Goal: Find specific page/section: Find specific page/section

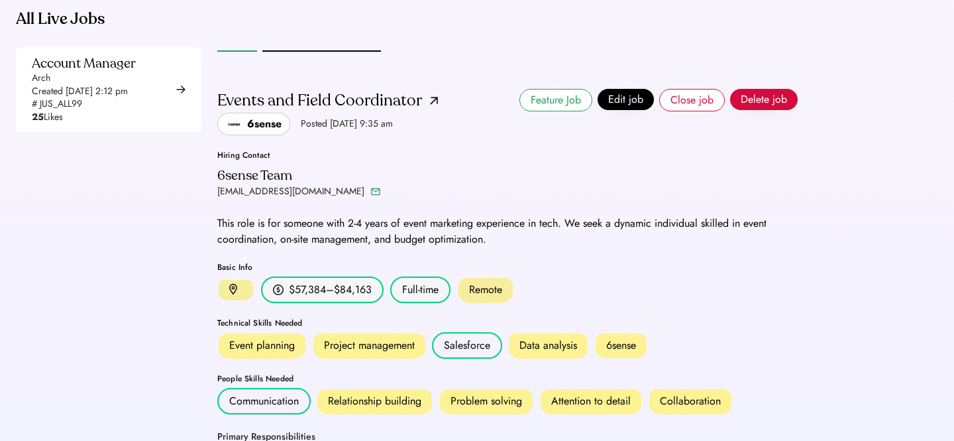
scroll to position [24, 0]
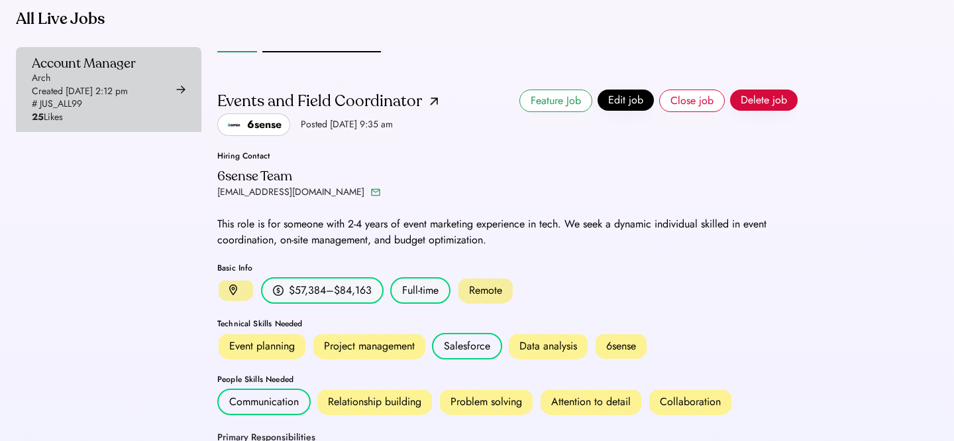
click at [101, 105] on div "Account Manager Arch Created Aug 6, 2025 2:12 pm # JUS_ALL99 25 Likes" at bounding box center [84, 89] width 104 height 69
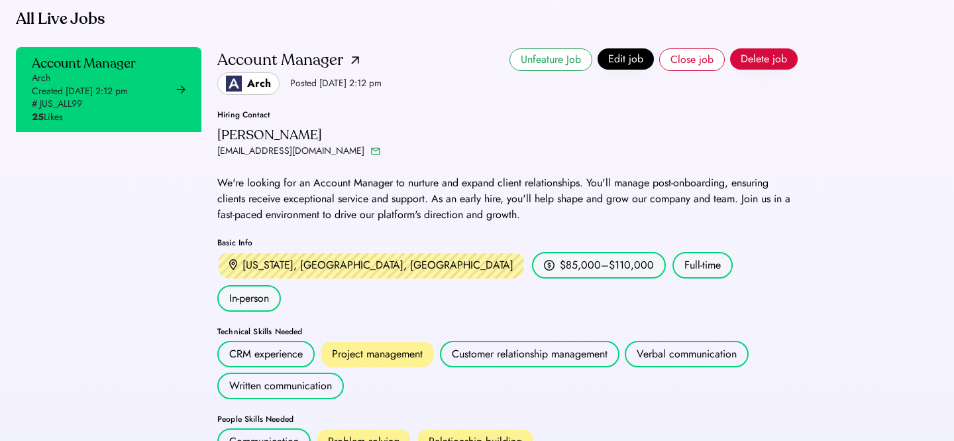
scroll to position [72, 0]
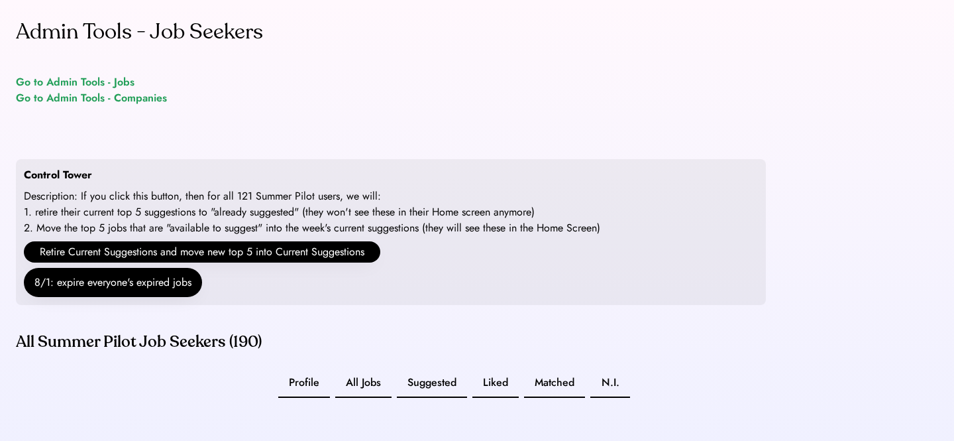
click at [120, 82] on div "Go to Admin Tools - Jobs" at bounding box center [75, 82] width 119 height 16
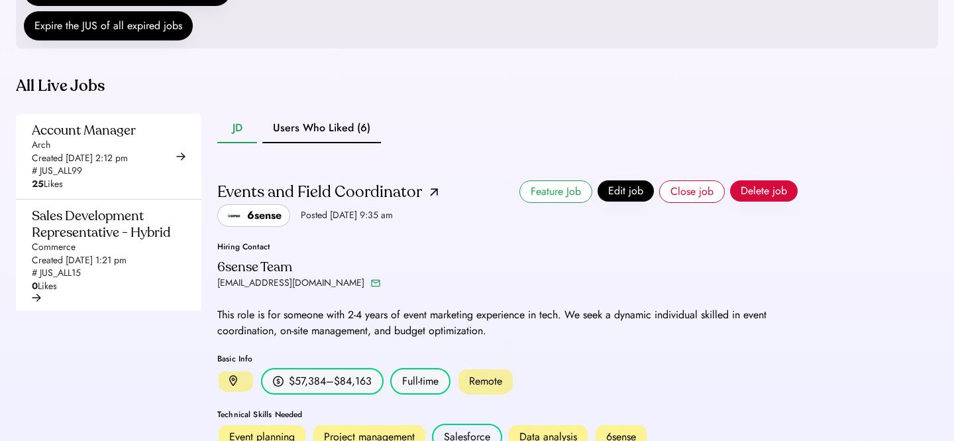
scroll to position [289, 0]
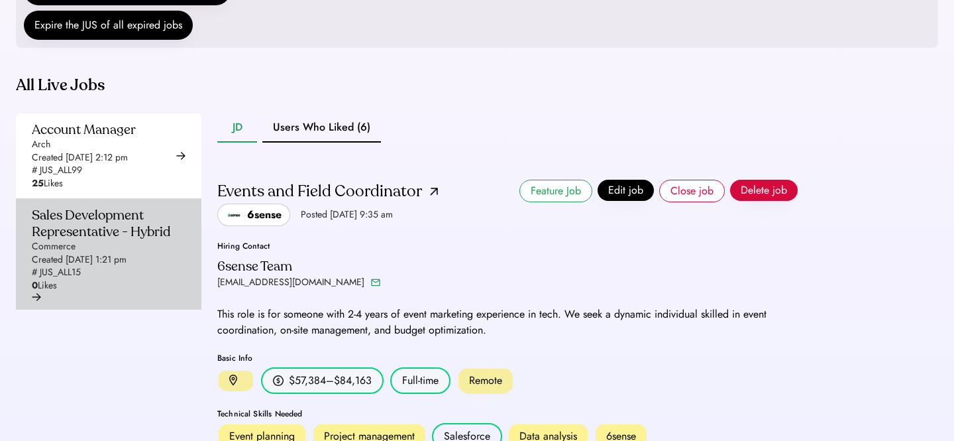
click at [174, 240] on div "Sales Development Representative - Hybrid" at bounding box center [105, 223] width 146 height 33
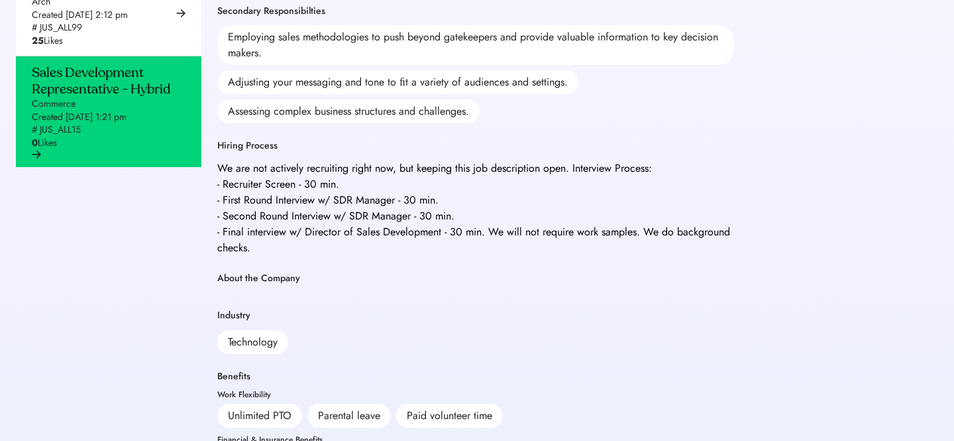
scroll to position [714, 0]
click at [427, 165] on div "We are not actively recruiting right now, but keeping this job description open…" at bounding box center [475, 207] width 517 height 95
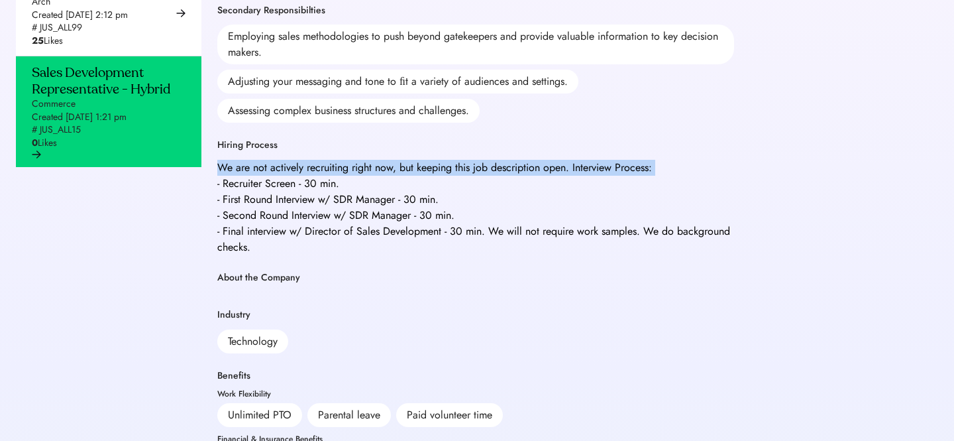
click at [427, 165] on div "We are not actively recruiting right now, but keeping this job description open…" at bounding box center [475, 207] width 517 height 95
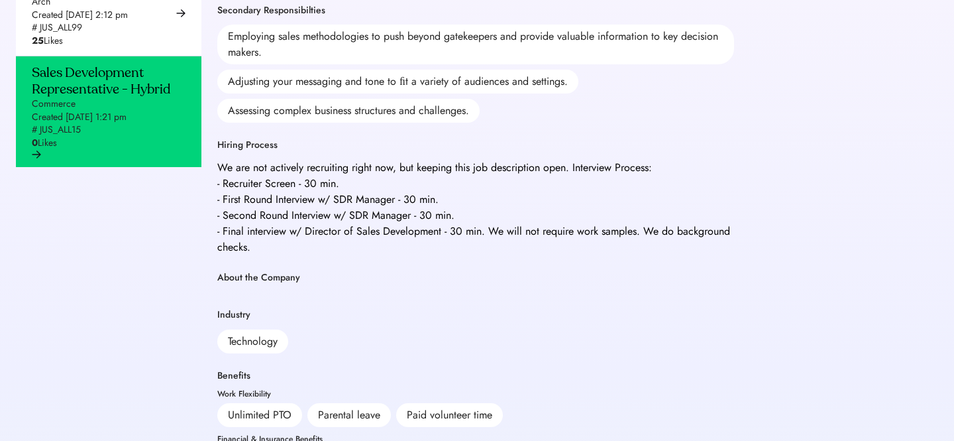
click at [406, 172] on div "We are not actively recruiting right now, but keeping this job description open…" at bounding box center [475, 207] width 517 height 95
click at [406, 174] on div "We are not actively recruiting right now, but keeping this job description open…" at bounding box center [475, 207] width 517 height 95
click at [401, 172] on div "We are not actively recruiting right now, but keeping this job description open…" at bounding box center [475, 207] width 517 height 95
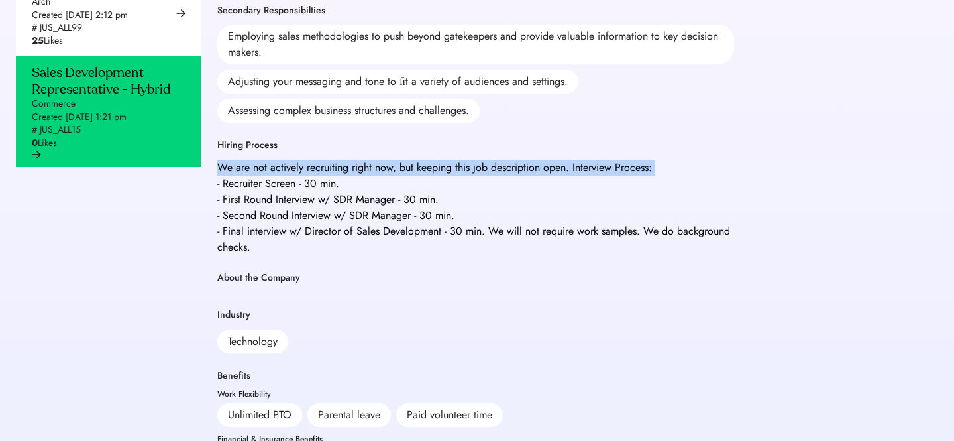
click at [401, 172] on div "We are not actively recruiting right now, but keeping this job description open…" at bounding box center [475, 207] width 517 height 95
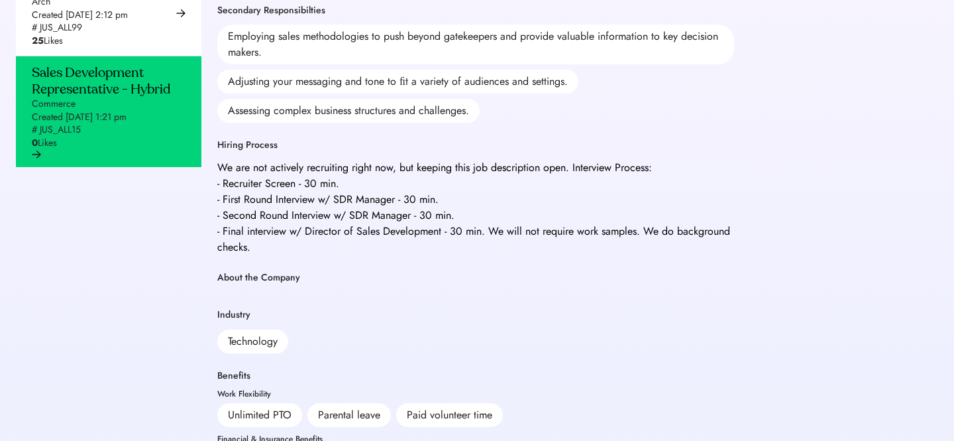
click at [401, 172] on div "We are not actively recruiting right now, but keeping this job description open…" at bounding box center [475, 207] width 517 height 95
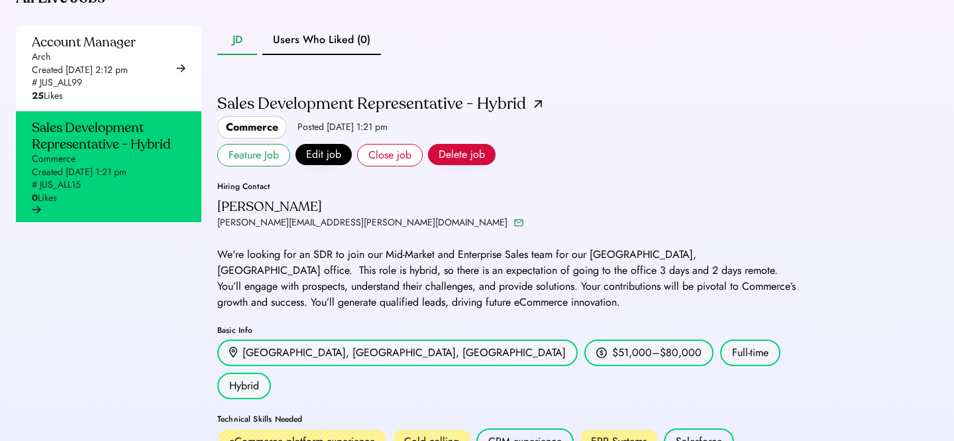
scroll to position [375, 0]
